Goal: Task Accomplishment & Management: Manage account settings

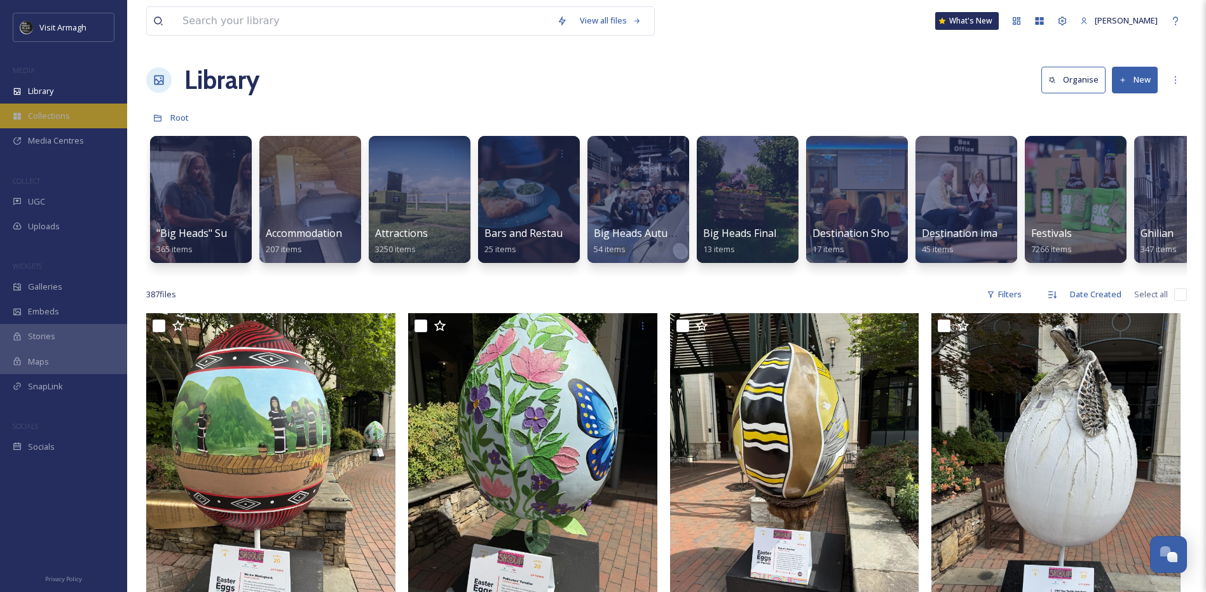
click at [47, 118] on span "Collections" at bounding box center [49, 116] width 42 height 12
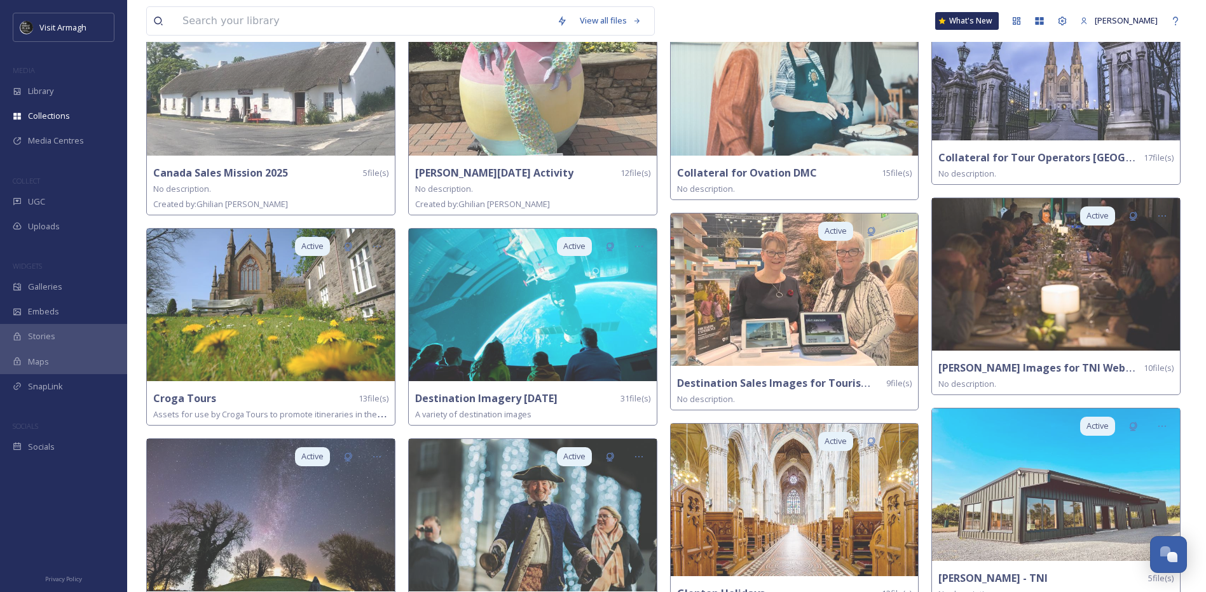
scroll to position [572, 0]
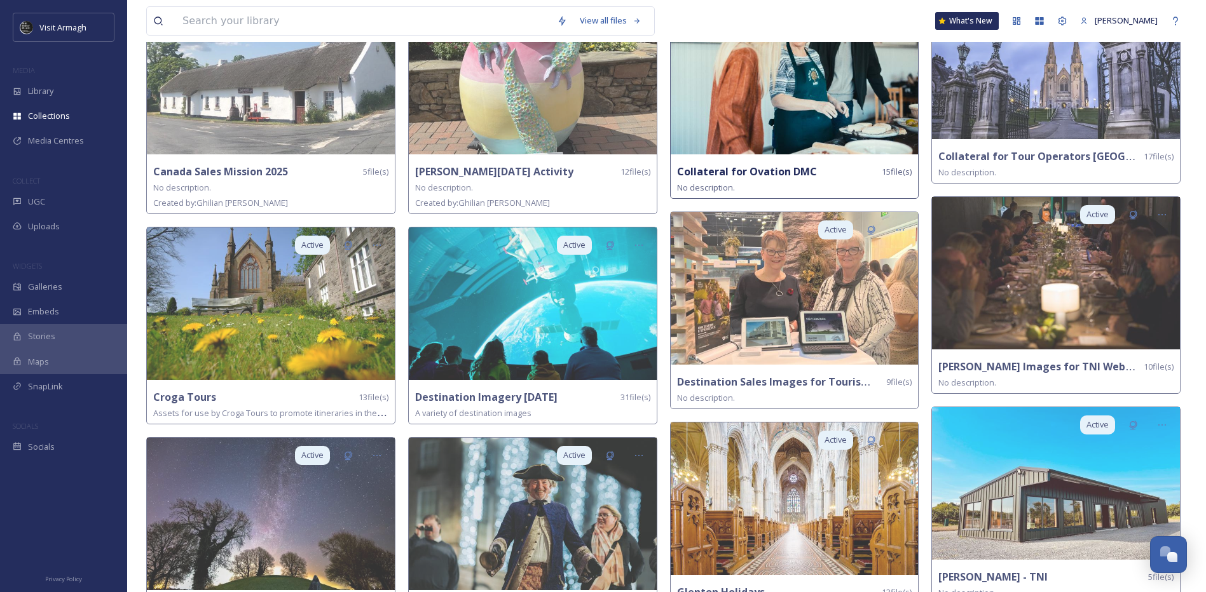
click at [740, 149] on img at bounding box center [795, 78] width 248 height 153
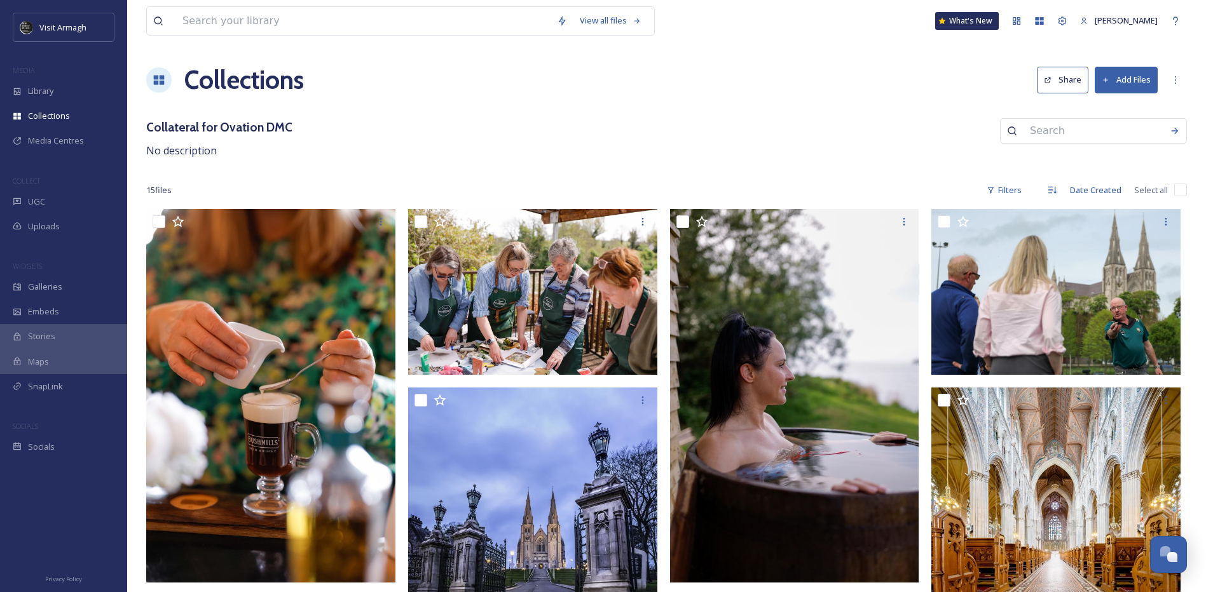
click at [259, 128] on h3 "Collateral for Ovation DMC" at bounding box center [219, 127] width 146 height 18
click at [1172, 81] on icon at bounding box center [1175, 80] width 10 height 10
click at [1114, 107] on div "Edit Collection" at bounding box center [1117, 107] width 139 height 25
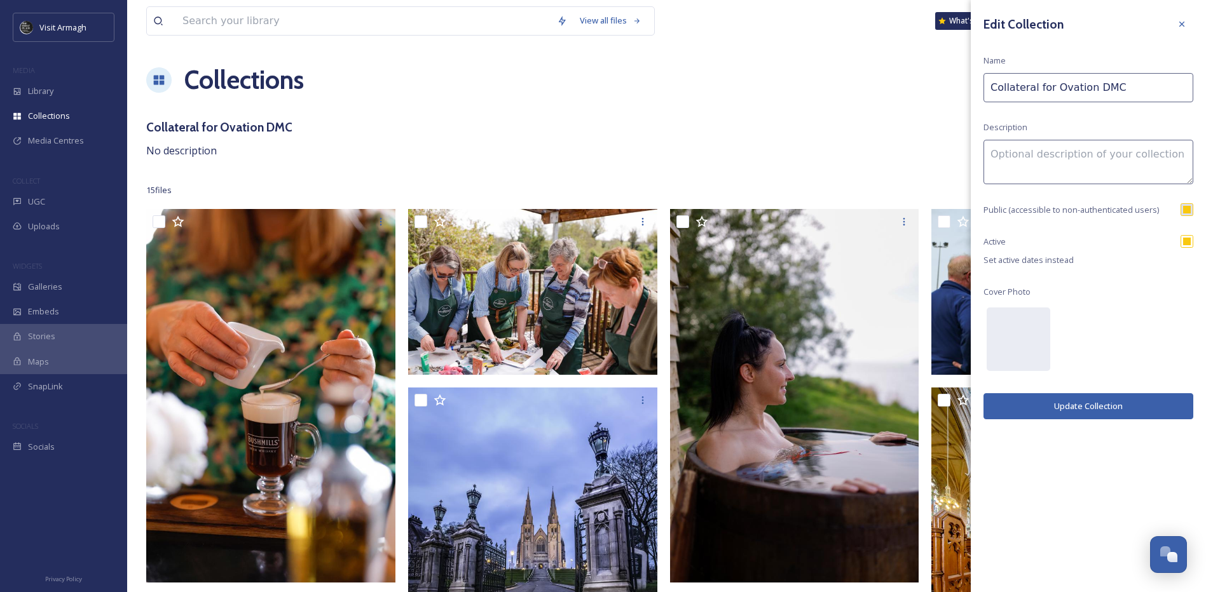
drag, startPoint x: 1117, startPoint y: 86, endPoint x: 1051, endPoint y: 88, distance: 66.8
click at [1051, 88] on input "Collateral for Ovation DMC" at bounding box center [1088, 87] width 210 height 29
type input "Collateral for By Appointment DMC"
click at [1105, 407] on button "Update Collection" at bounding box center [1088, 406] width 210 height 26
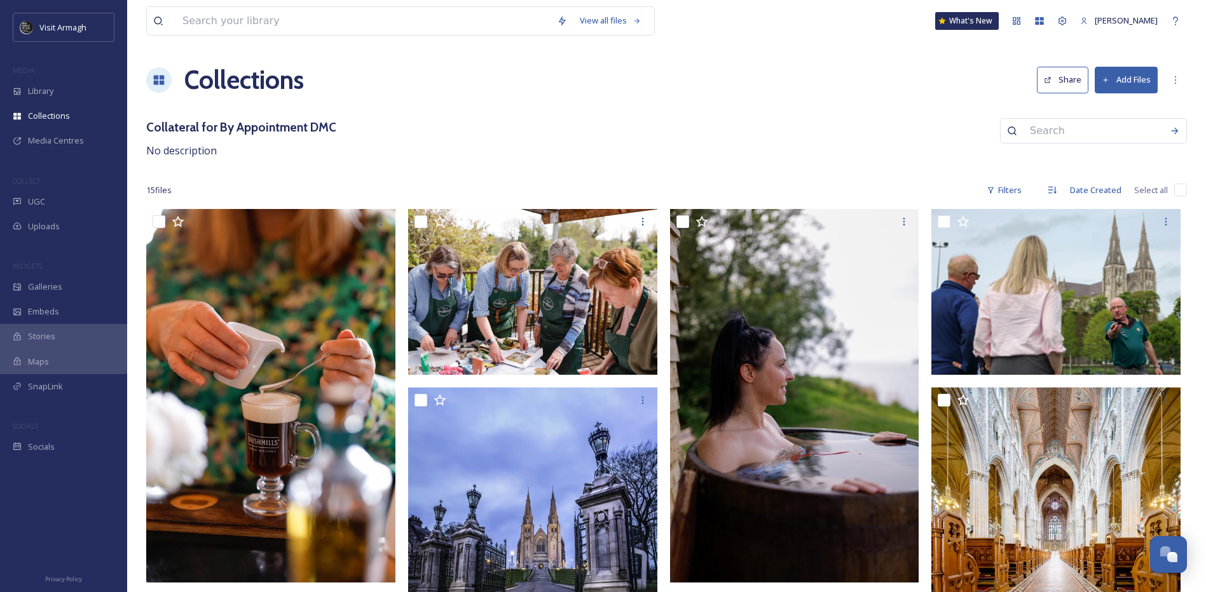
click at [1066, 81] on button "Share" at bounding box center [1062, 80] width 51 height 26
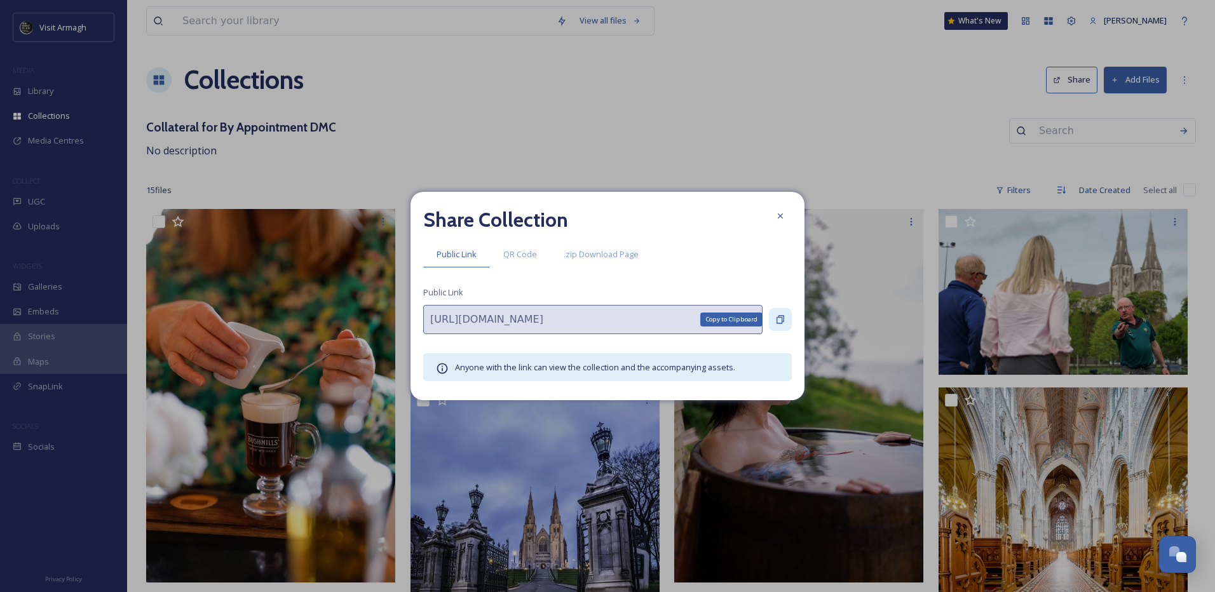
click at [779, 317] on icon at bounding box center [781, 320] width 8 height 8
click at [784, 213] on icon at bounding box center [781, 216] width 10 height 10
